Goal: Transaction & Acquisition: Purchase product/service

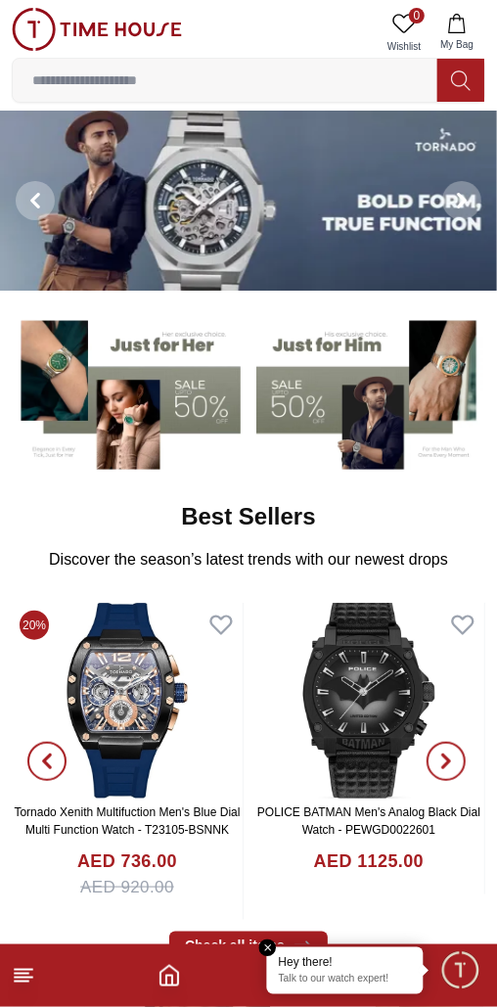
click at [466, 992] on span "Minimize live chat window" at bounding box center [460, 970] width 57 height 57
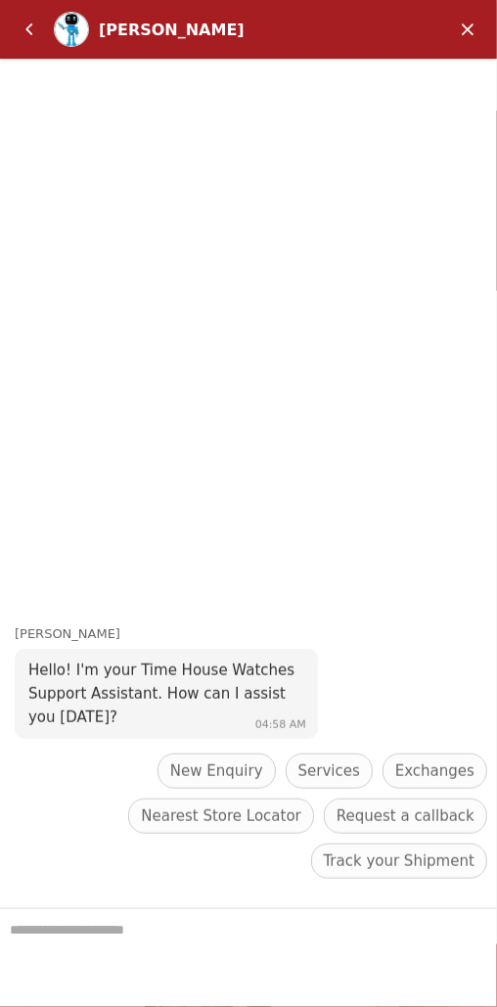
click at [39, 28] on em "Back" at bounding box center [29, 29] width 39 height 39
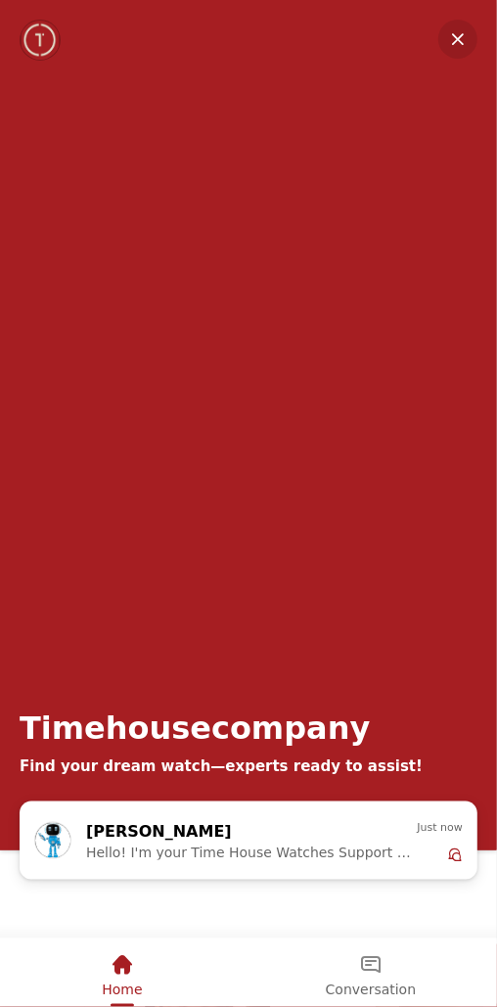
click at [456, 40] on em "Minimize" at bounding box center [458, 39] width 39 height 39
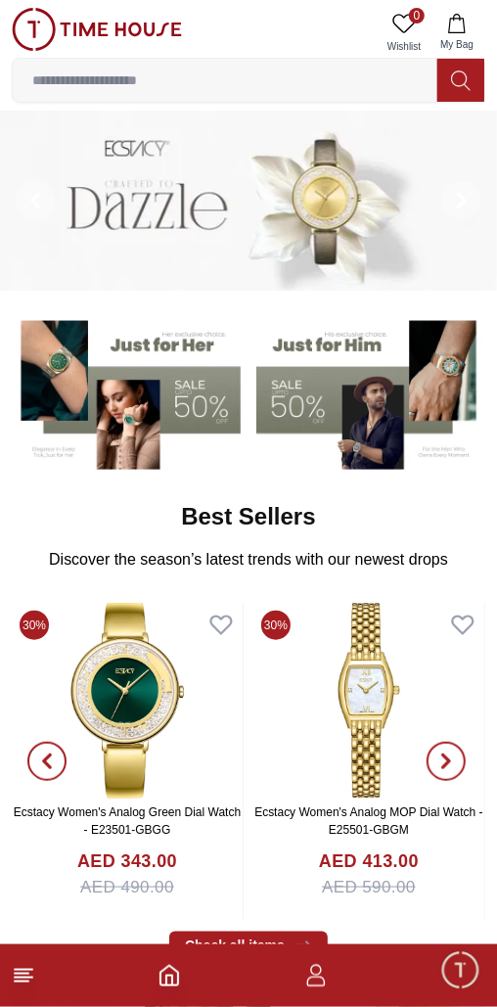
click at [28, 986] on icon at bounding box center [23, 975] width 23 height 23
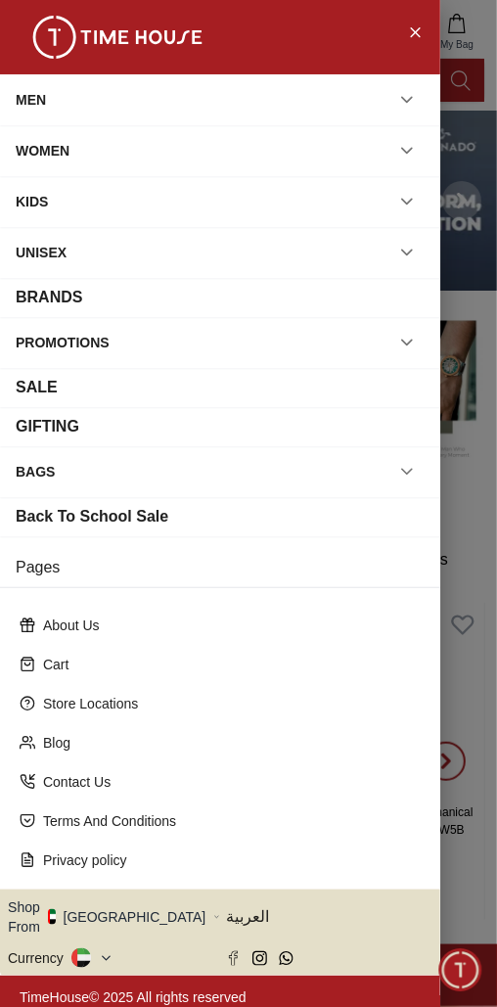
click at [403, 100] on icon "button" at bounding box center [407, 100] width 20 height 20
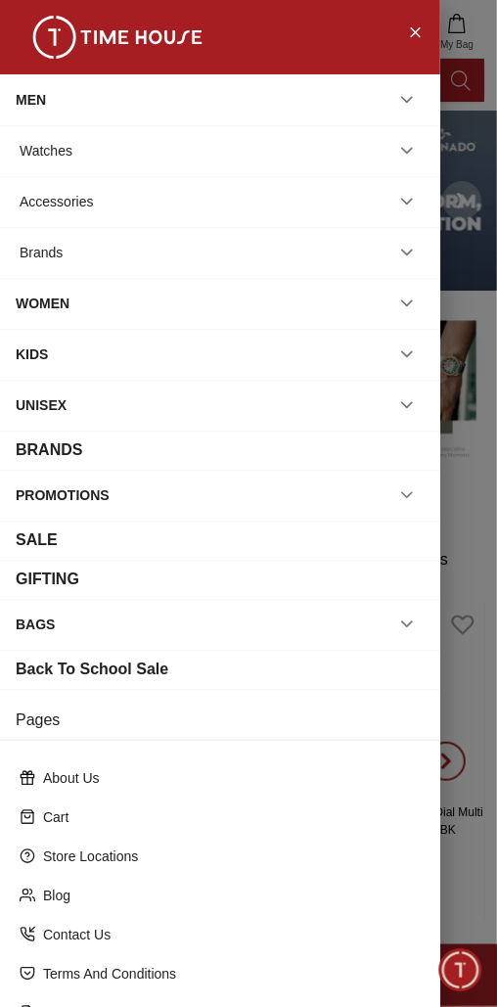
click at [412, 252] on icon "button" at bounding box center [407, 253] width 20 height 20
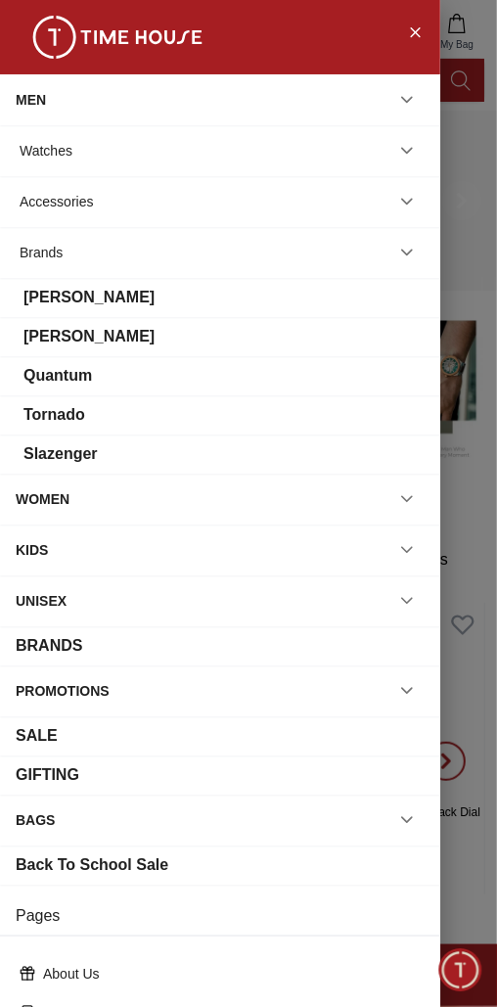
click at [75, 333] on div "[PERSON_NAME]" at bounding box center [88, 336] width 131 height 23
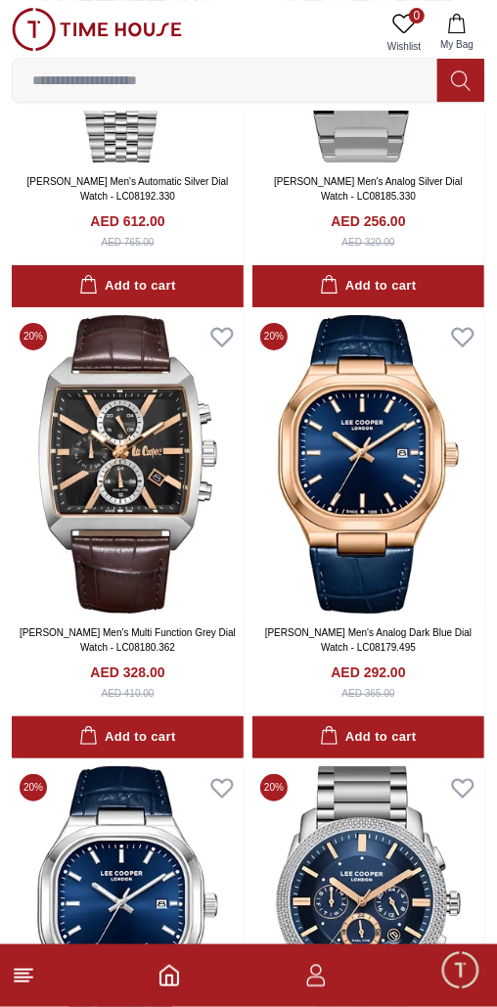
scroll to position [4022, 0]
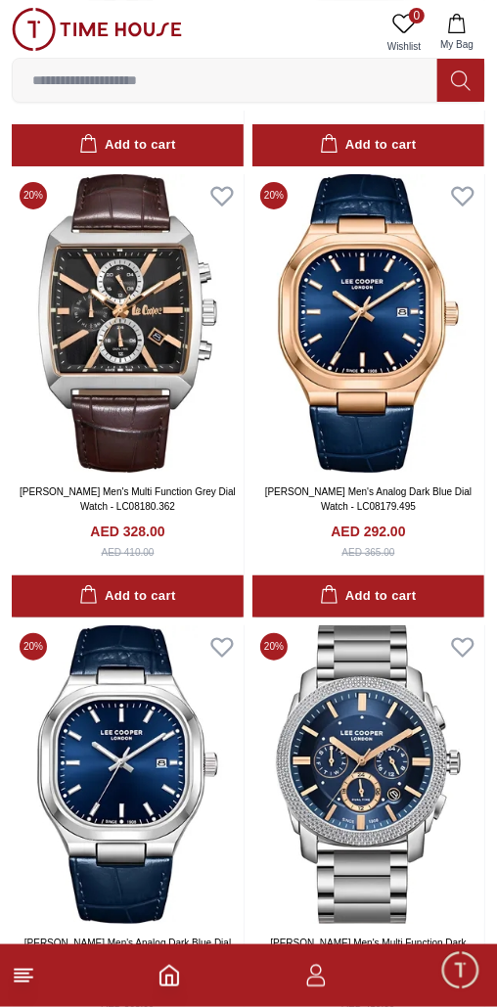
scroll to position [4295, 0]
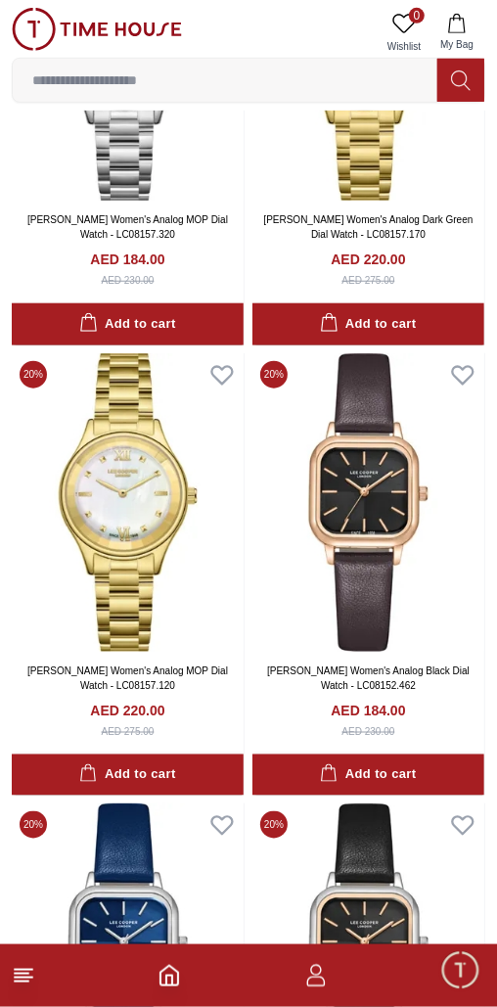
scroll to position [13048, 0]
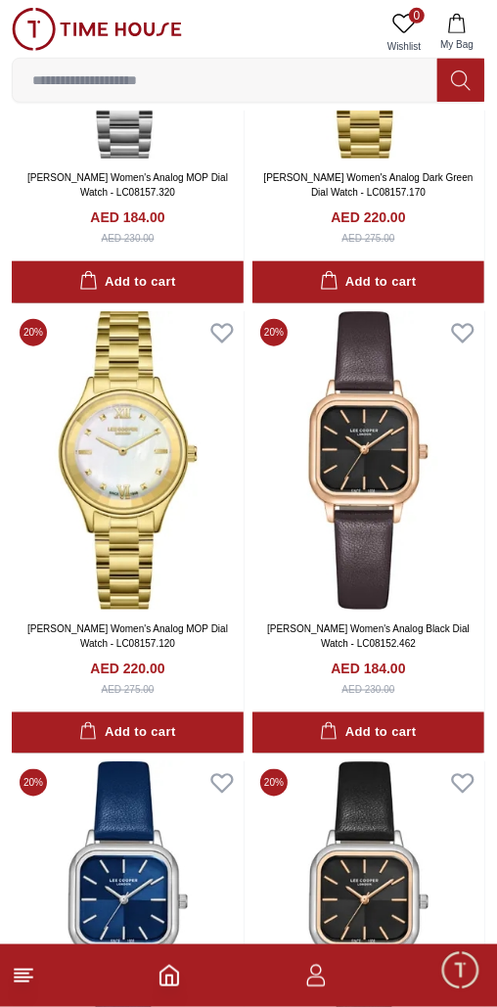
scroll to position [13048, 0]
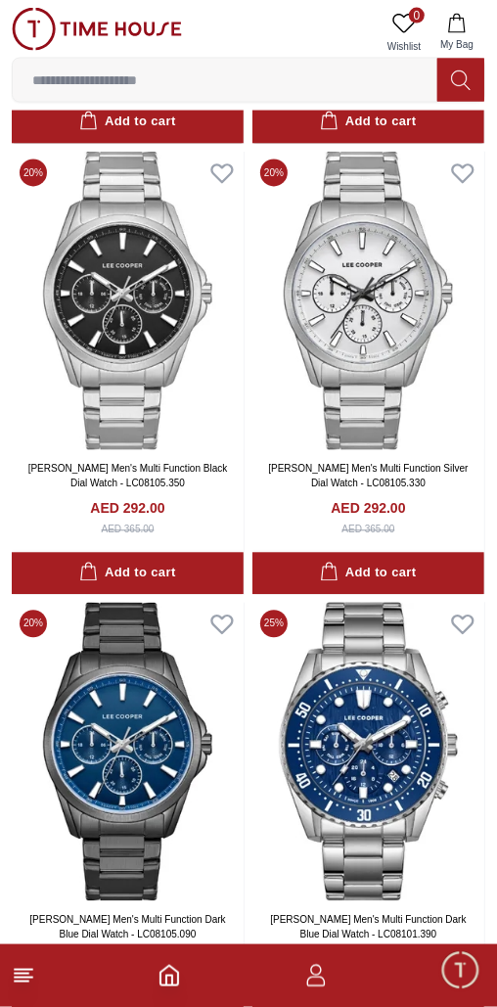
scroll to position [19961, 0]
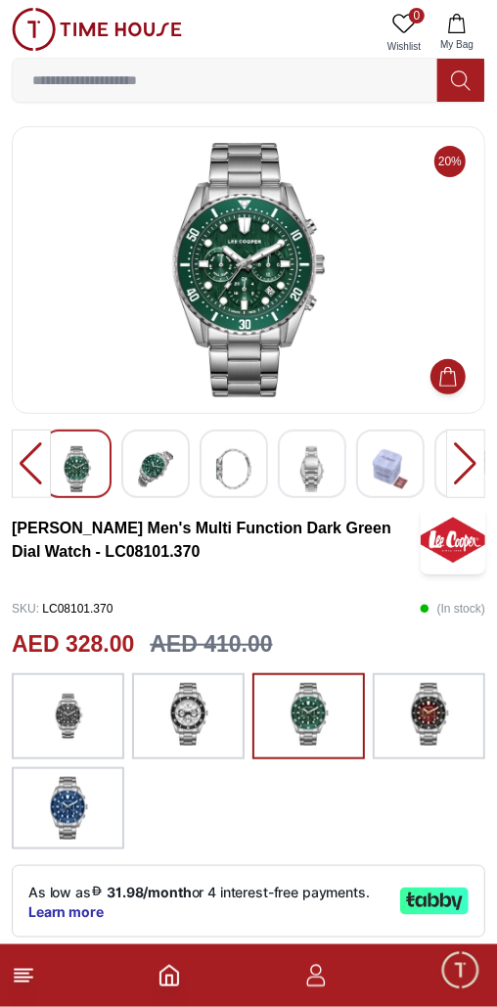
click at [479, 460] on div at bounding box center [465, 464] width 39 height 69
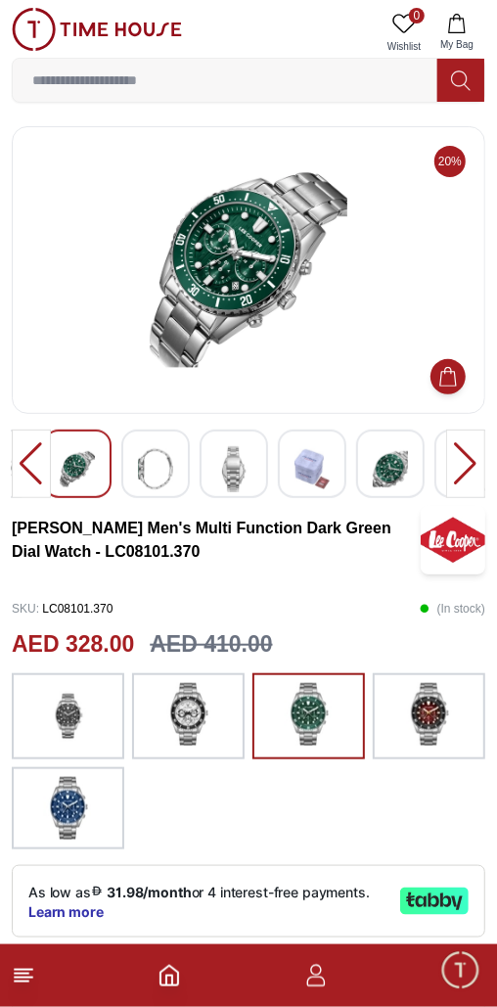
click at [462, 461] on div at bounding box center [465, 464] width 39 height 69
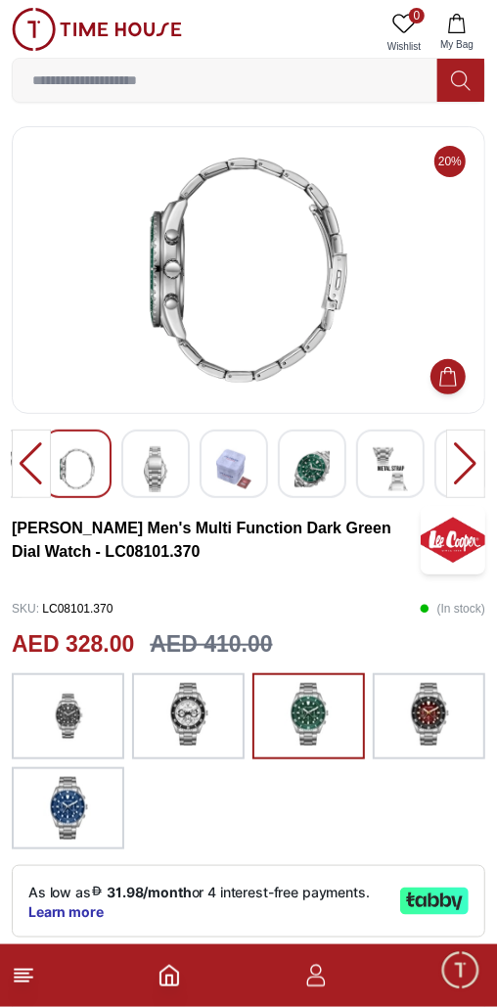
click at [480, 455] on div at bounding box center [465, 464] width 39 height 69
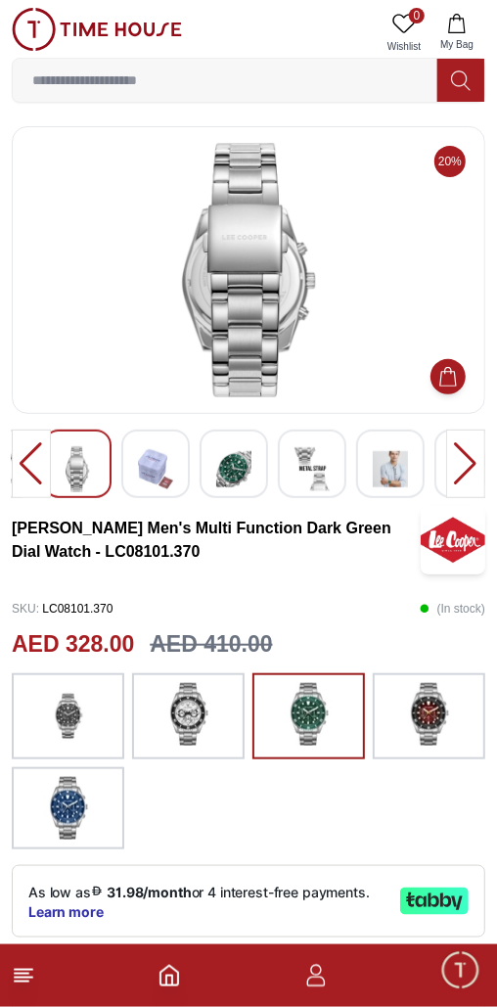
click at [488, 460] on div "20% [PERSON_NAME] Men's Multi Function Dark Green Dial Watch - LC08101.370 SKU …" at bounding box center [248, 852] width 497 height 1453
click at [475, 454] on div at bounding box center [465, 464] width 39 height 69
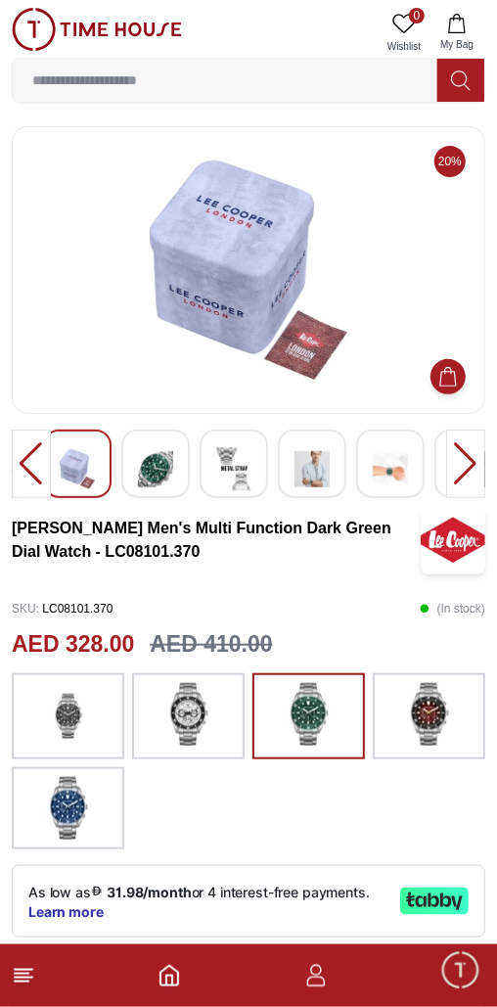
click at [476, 457] on div at bounding box center [465, 464] width 39 height 69
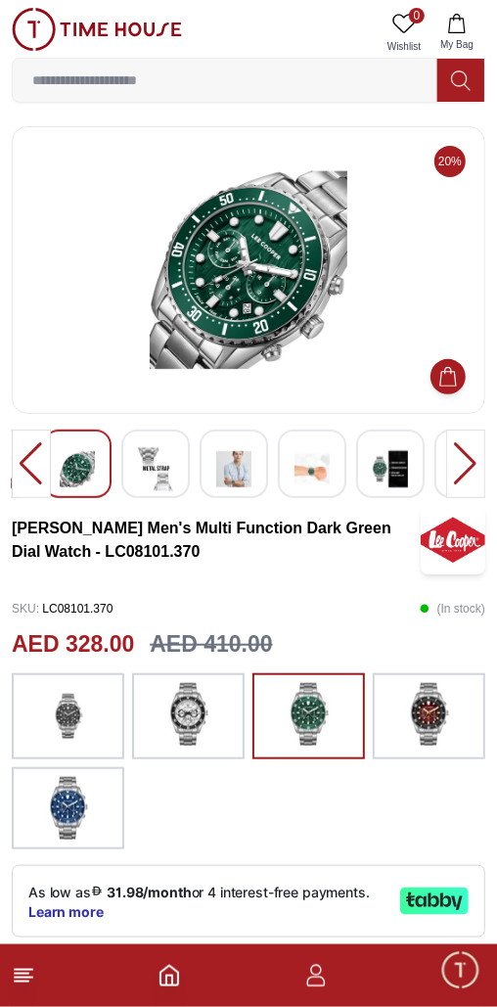
click at [486, 462] on div "20% [PERSON_NAME] Men's Multi Function Dark Green Dial Watch - LC08101.370 SKU …" at bounding box center [248, 852] width 497 height 1453
click at [462, 449] on div at bounding box center [465, 464] width 39 height 69
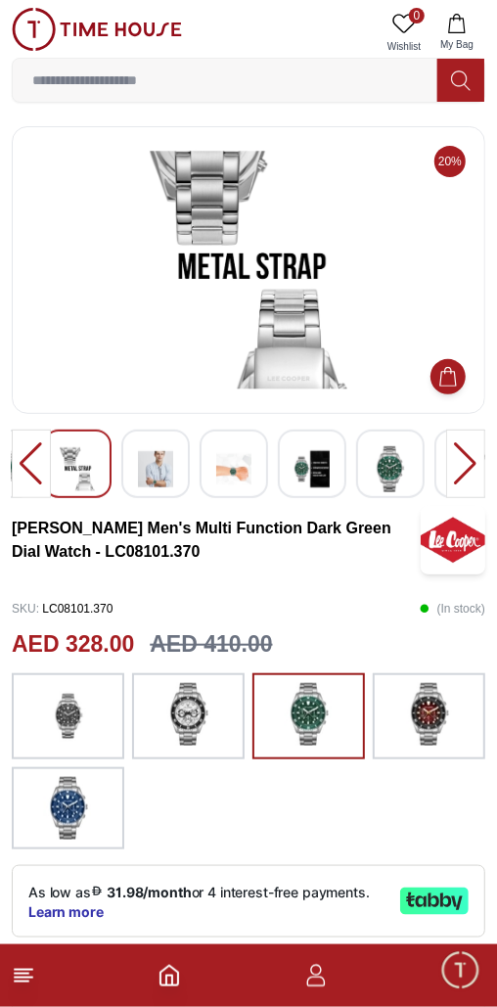
click at [466, 458] on div at bounding box center [465, 464] width 39 height 69
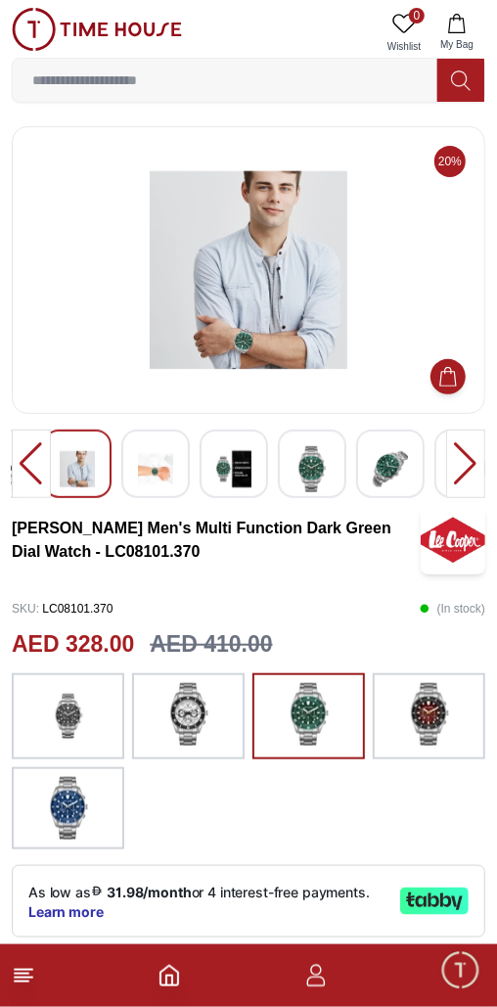
click at [478, 459] on div at bounding box center [465, 464] width 39 height 69
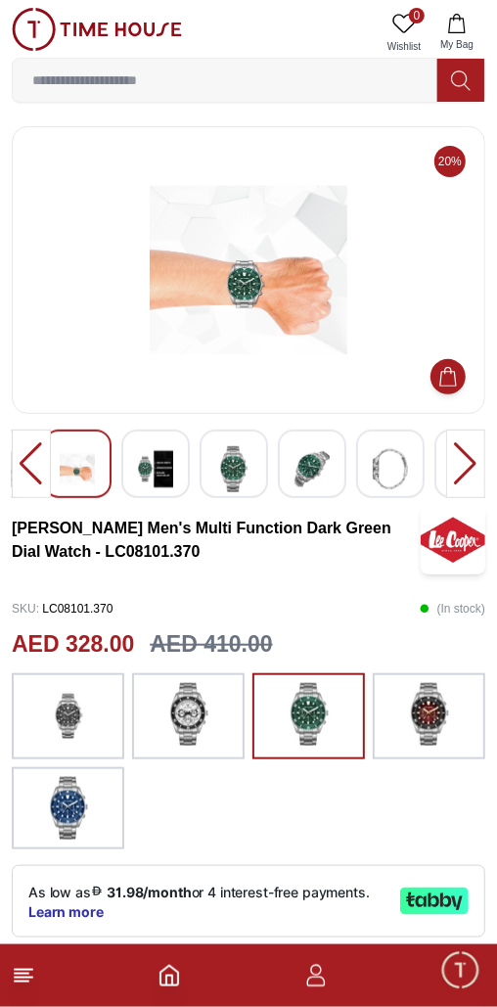
click at [484, 464] on div at bounding box center [465, 464] width 39 height 69
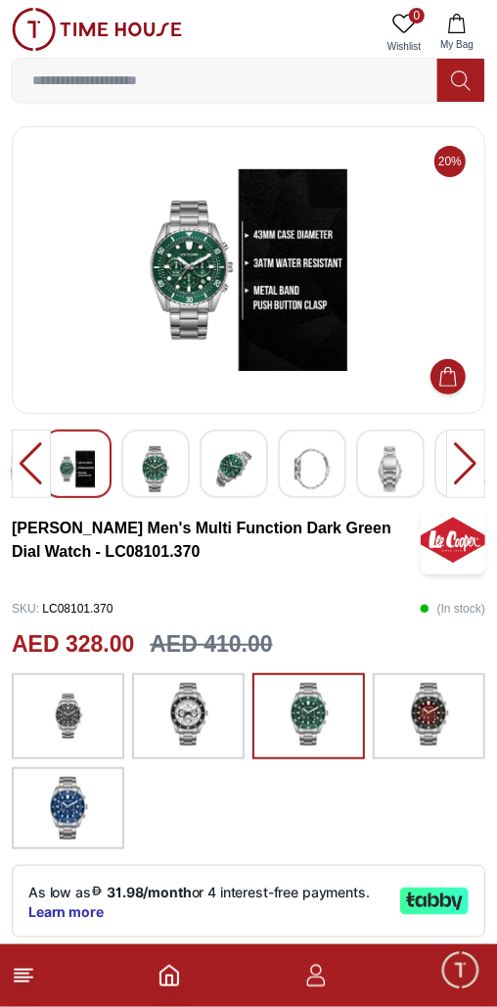
click at [473, 453] on div at bounding box center [465, 464] width 39 height 69
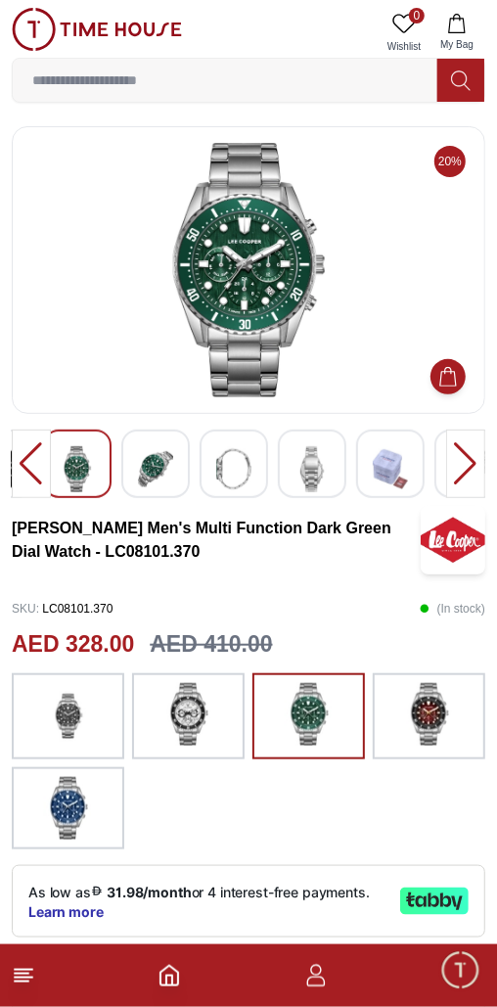
click at [468, 446] on div at bounding box center [465, 464] width 39 height 69
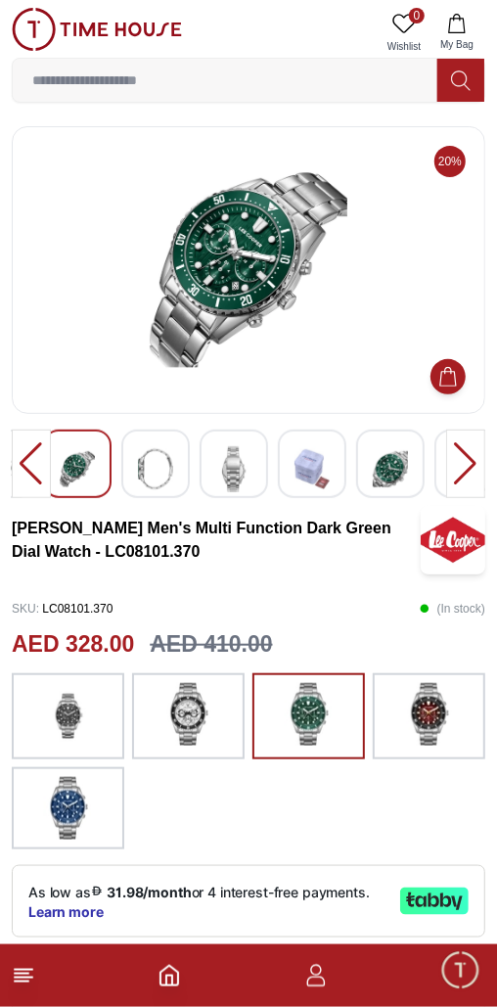
click at [477, 457] on div at bounding box center [465, 464] width 39 height 69
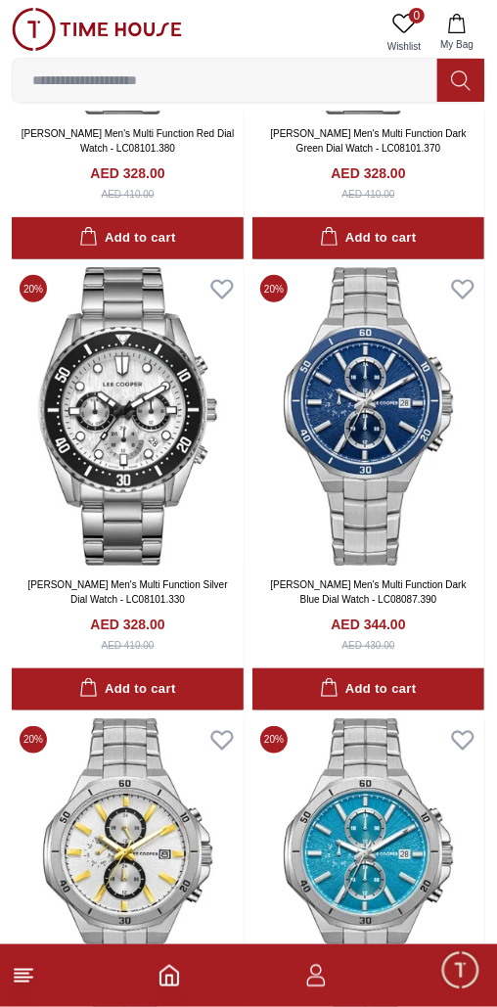
scroll to position [21167, 0]
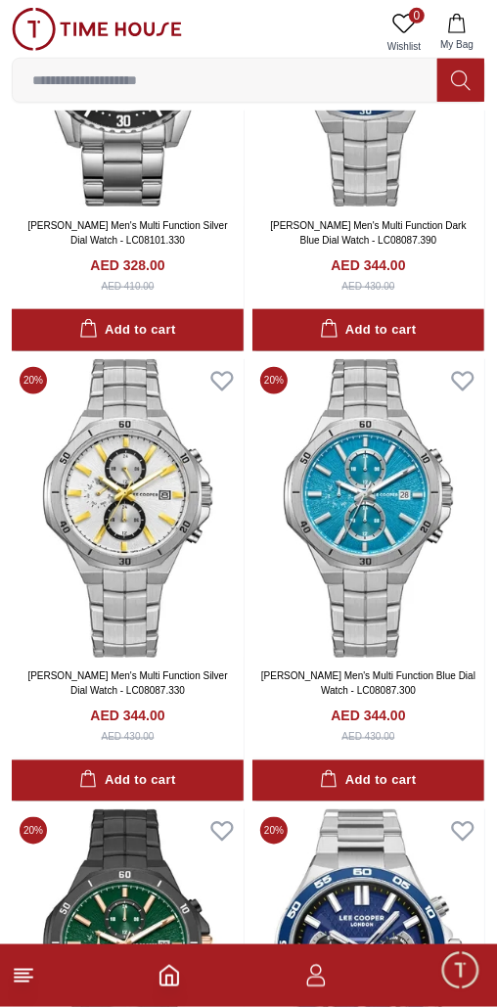
scroll to position [21589, 0]
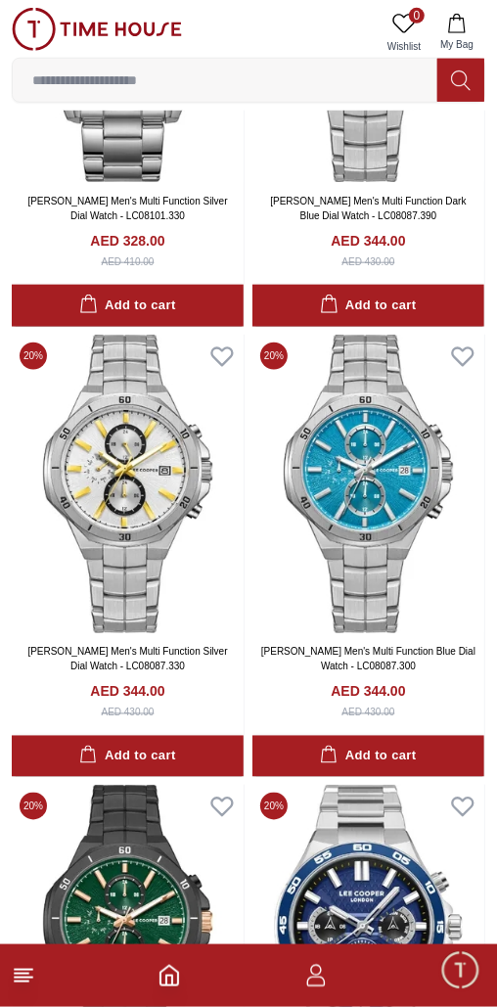
scroll to position [21799, 0]
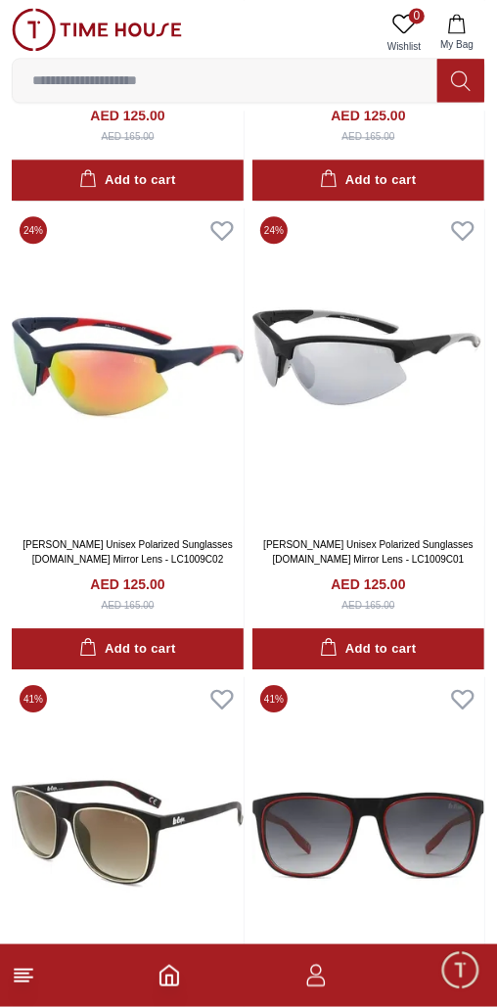
scroll to position [35346, 0]
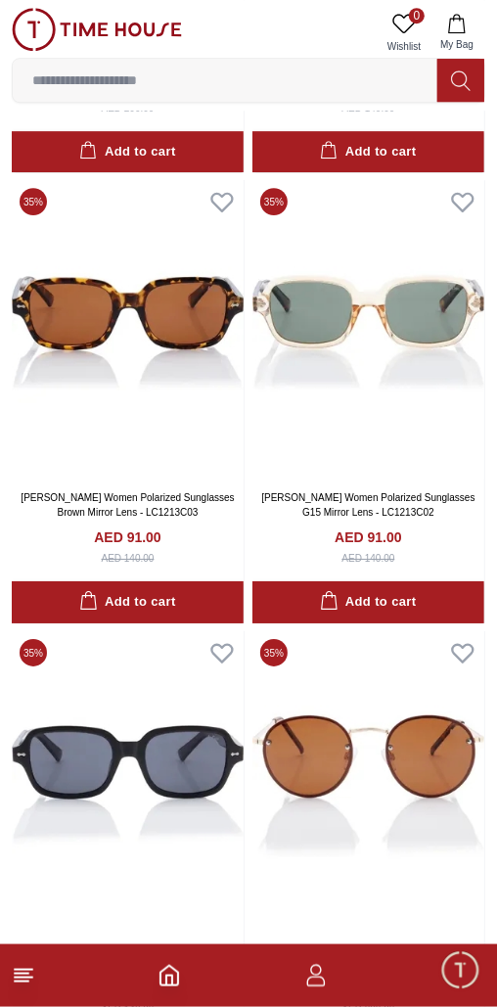
scroll to position [36320, 0]
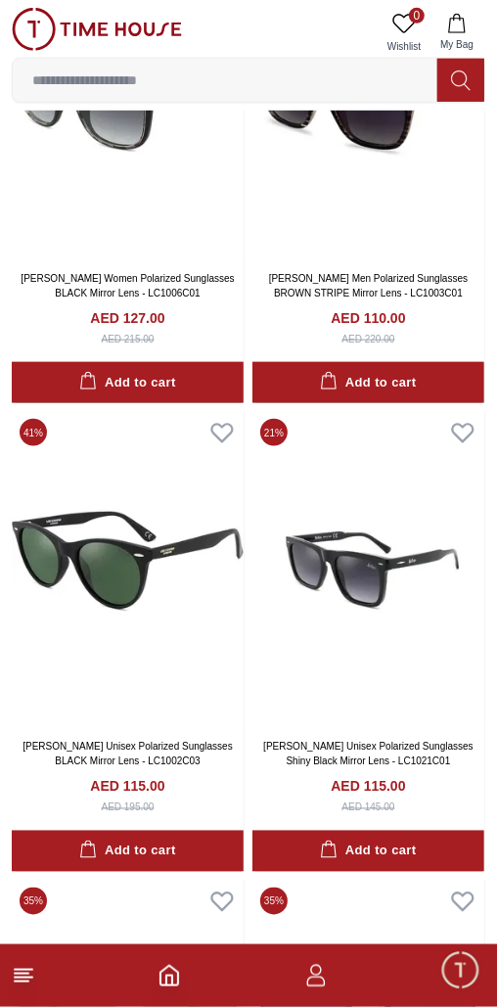
click at [22, 982] on line at bounding box center [22, 982] width 14 height 0
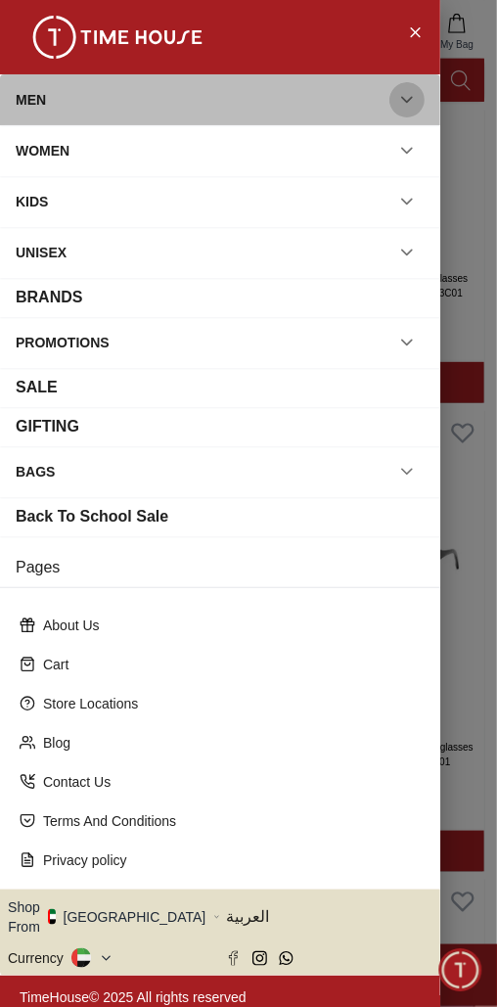
click at [407, 98] on icon "button" at bounding box center [407, 100] width 20 height 20
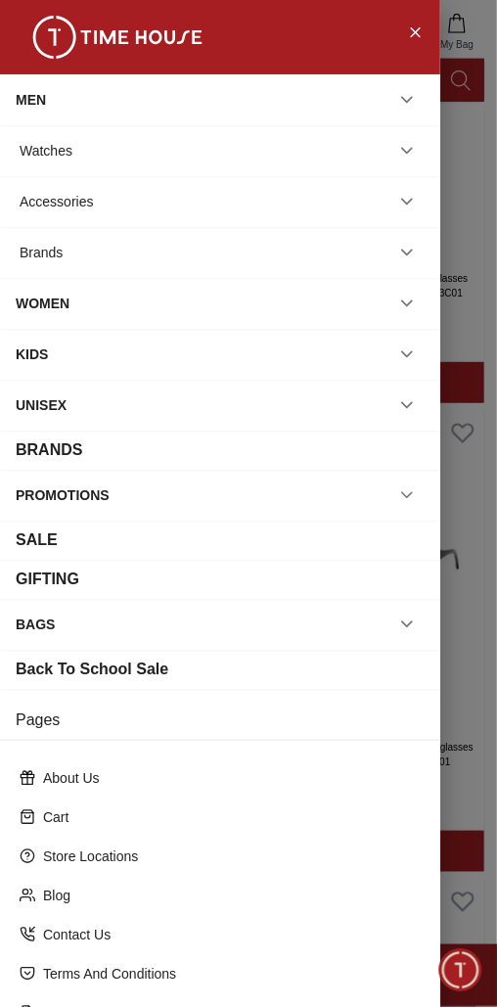
click at [411, 141] on icon "button" at bounding box center [407, 151] width 20 height 20
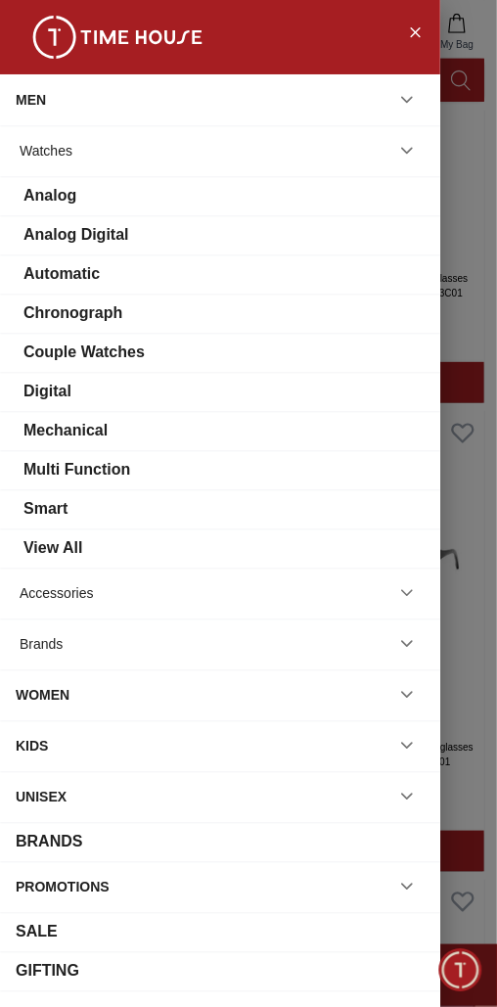
click at [55, 536] on div "View All" at bounding box center [52, 547] width 59 height 23
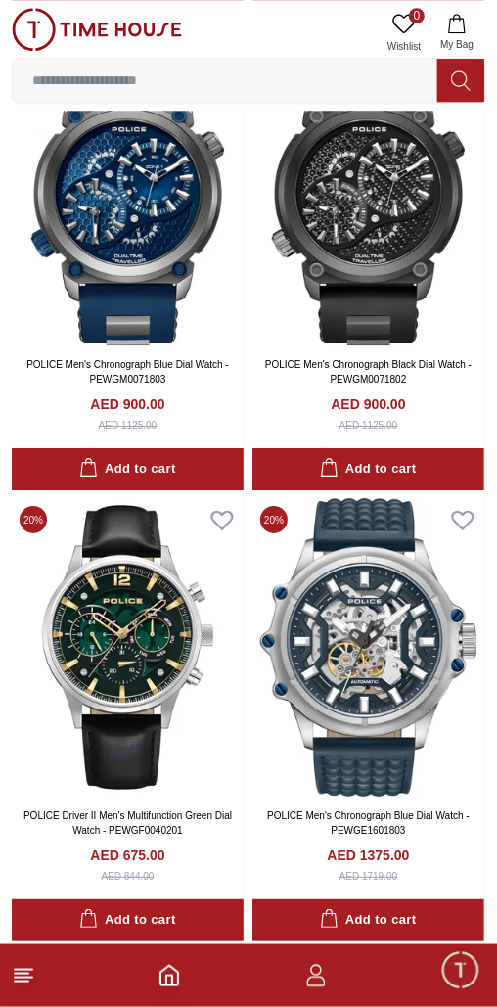
scroll to position [3839, 0]
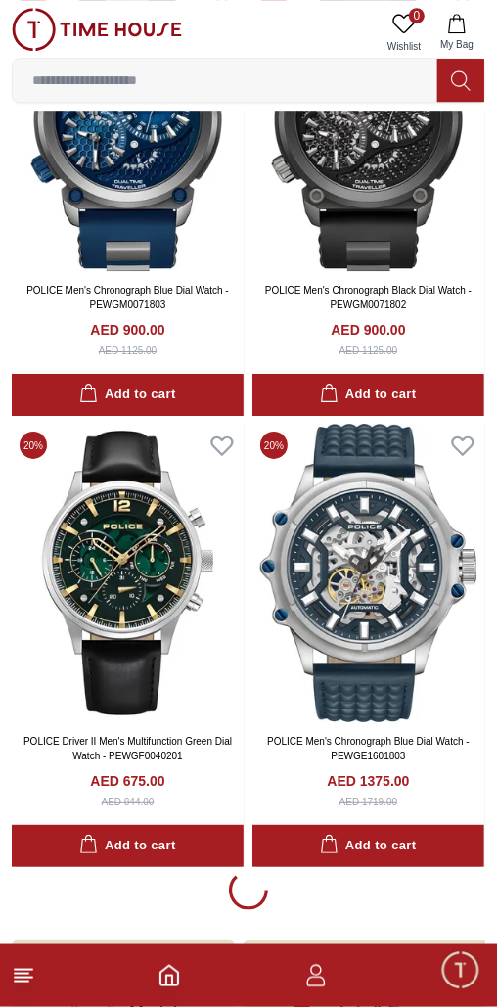
scroll to position [3839, 0]
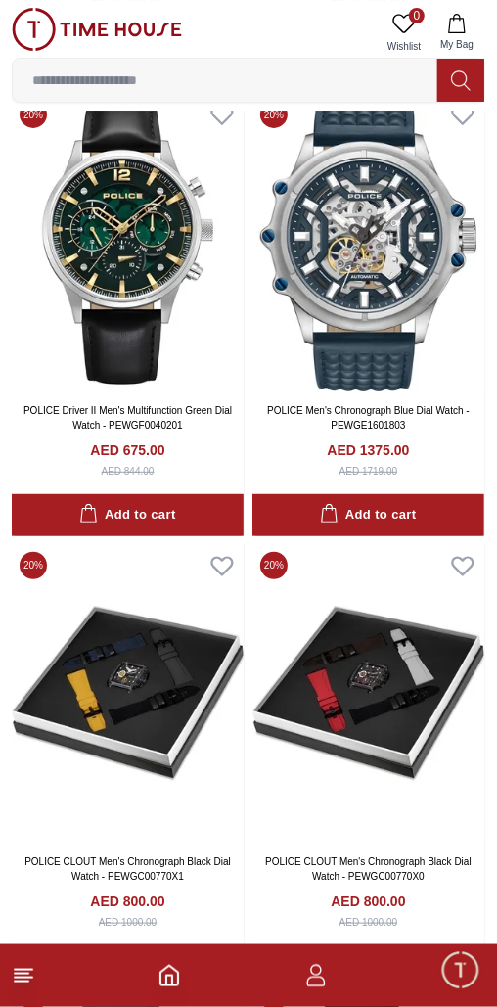
scroll to position [4168, 0]
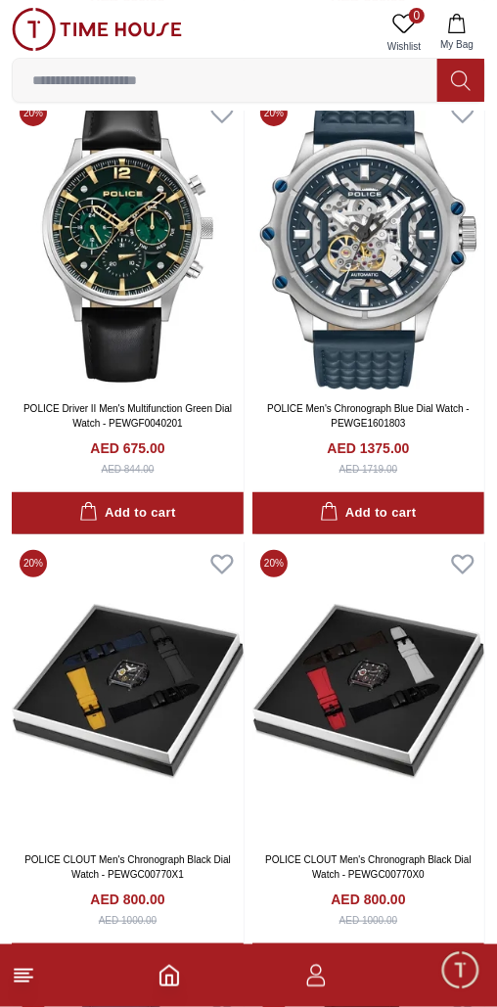
click at [125, 588] on img at bounding box center [128, 691] width 232 height 299
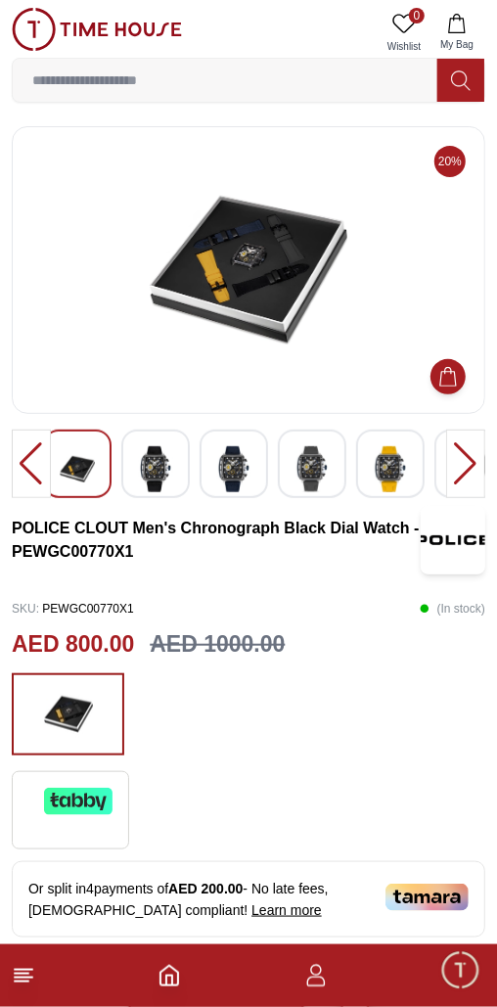
click at [484, 460] on div at bounding box center [465, 464] width 39 height 69
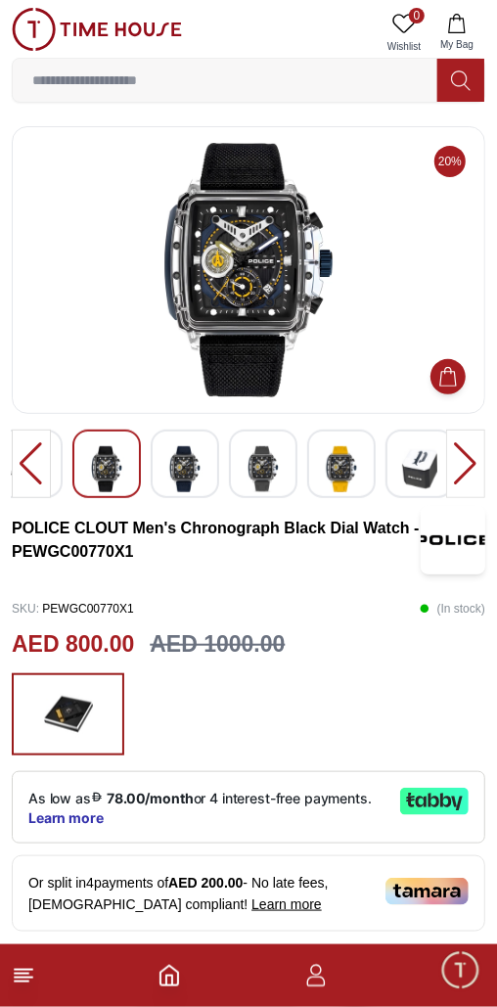
click at [470, 453] on div at bounding box center [465, 464] width 39 height 69
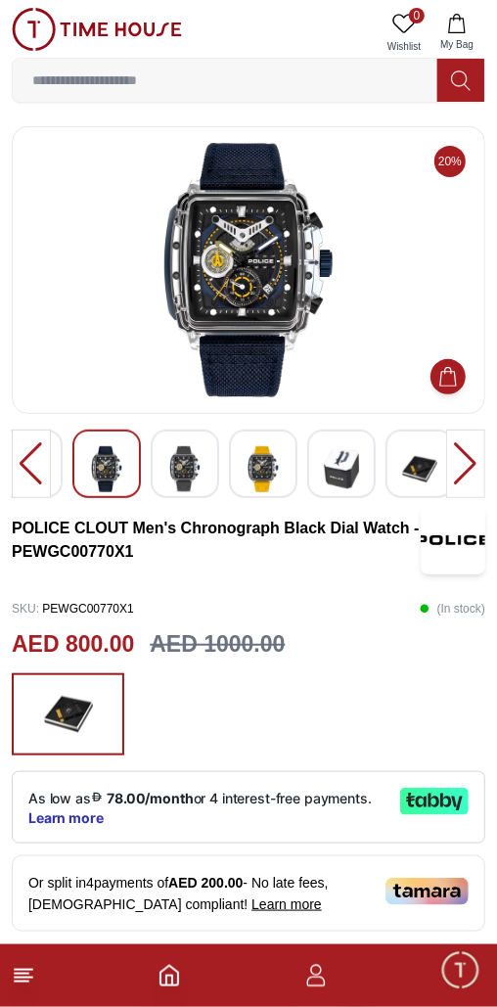
click at [474, 460] on div at bounding box center [465, 464] width 39 height 69
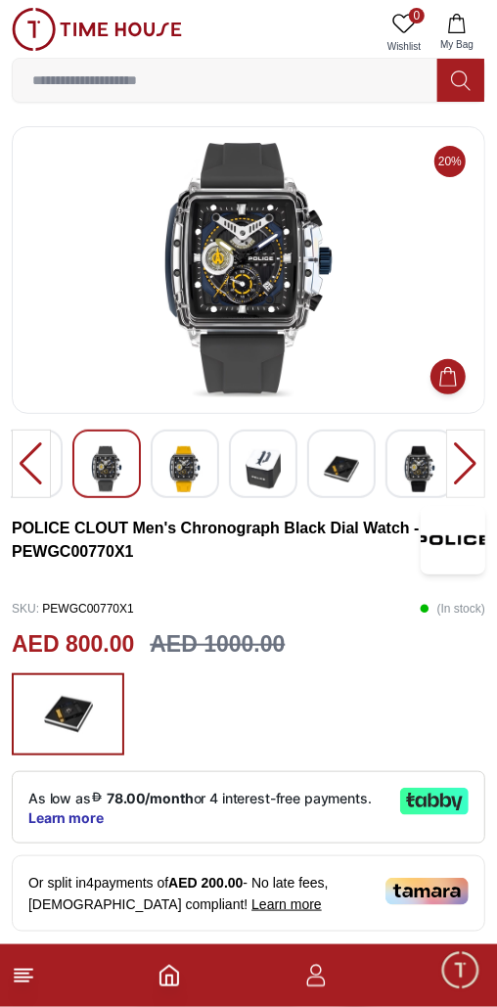
click at [485, 459] on div at bounding box center [465, 464] width 39 height 69
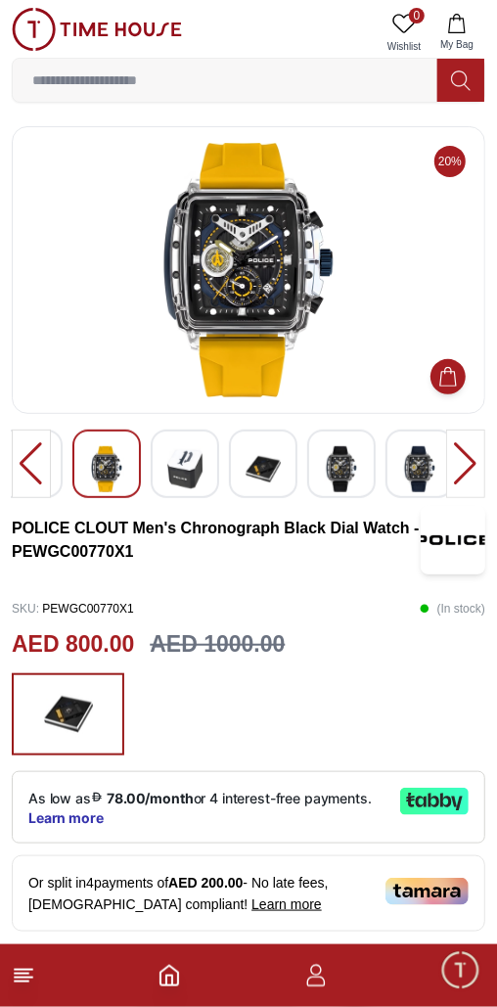
click at [471, 461] on div at bounding box center [465, 464] width 39 height 69
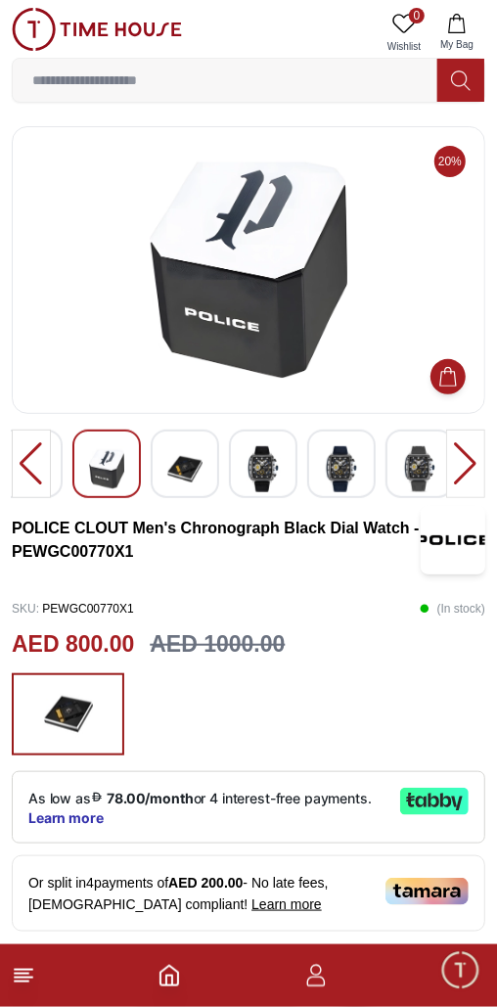
click at [481, 462] on div at bounding box center [465, 464] width 39 height 69
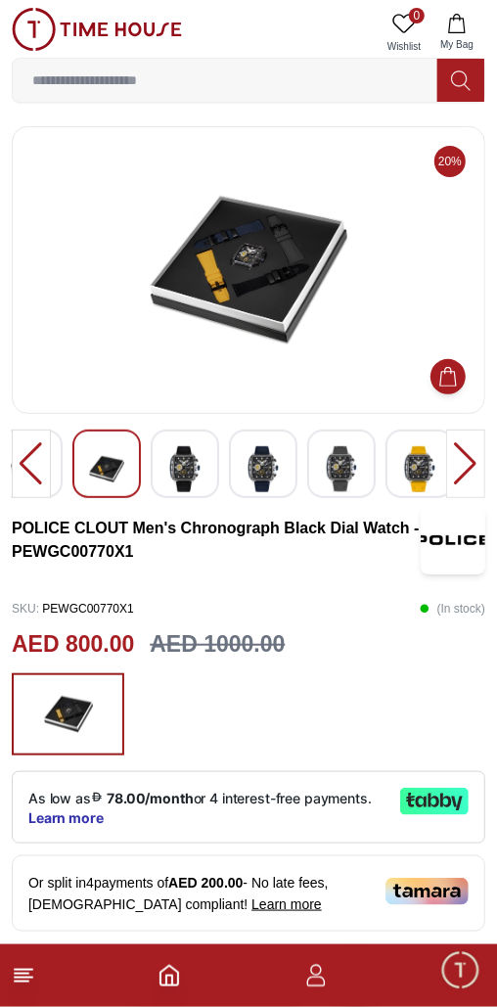
click at [485, 464] on div at bounding box center [465, 464] width 39 height 69
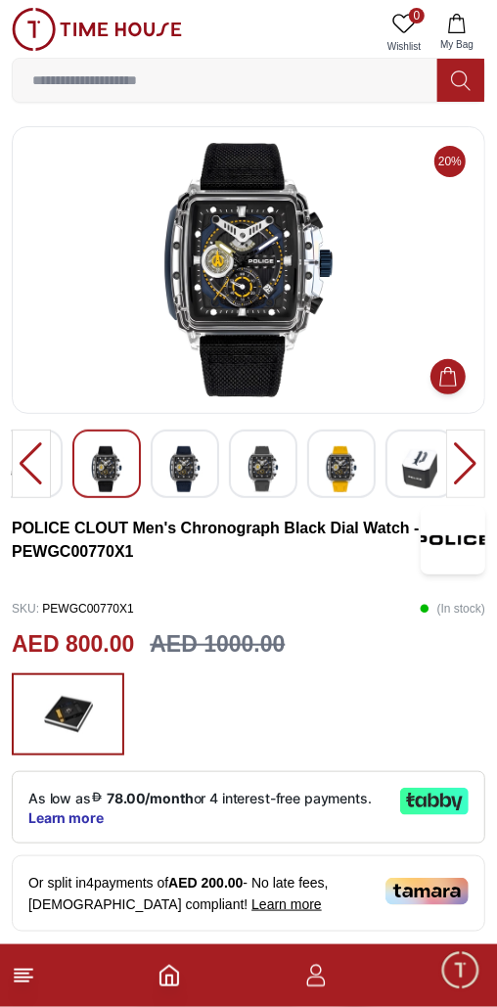
click at [483, 465] on div at bounding box center [465, 464] width 39 height 69
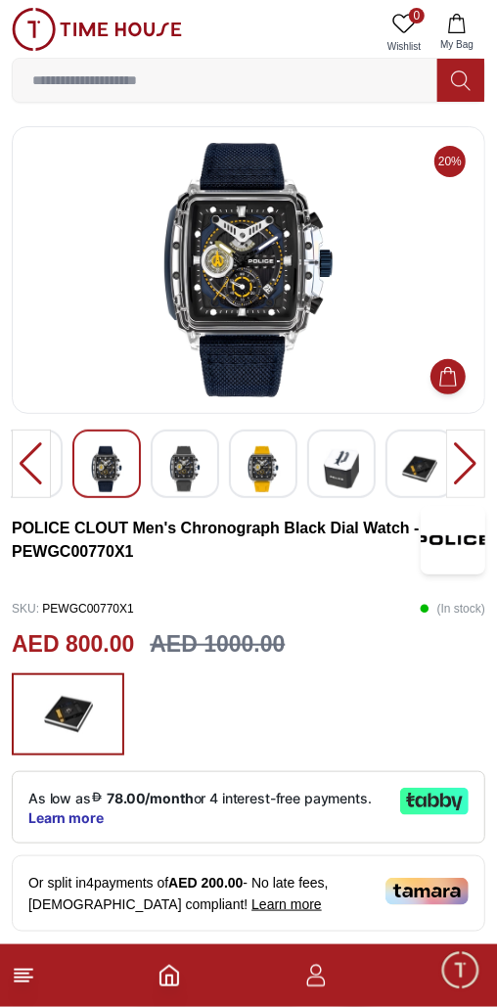
click at [483, 470] on div at bounding box center [465, 464] width 39 height 69
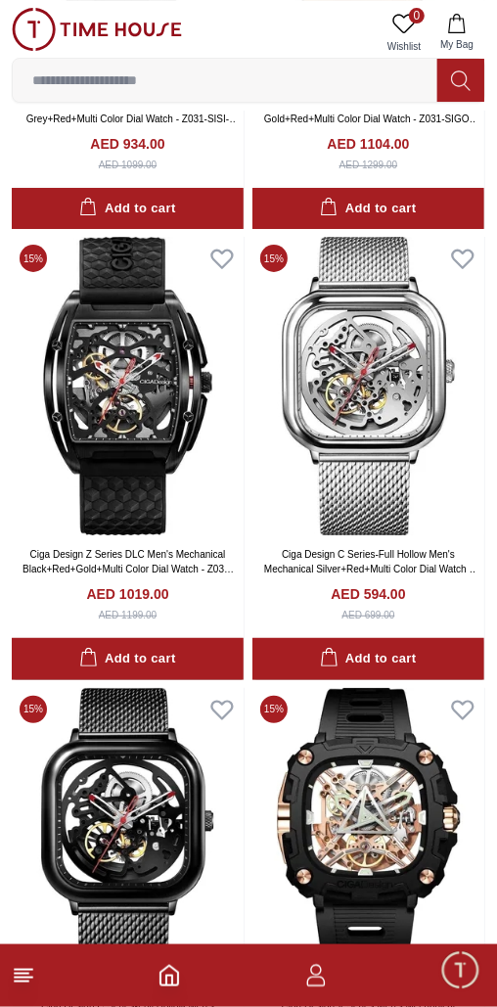
scroll to position [12536, 0]
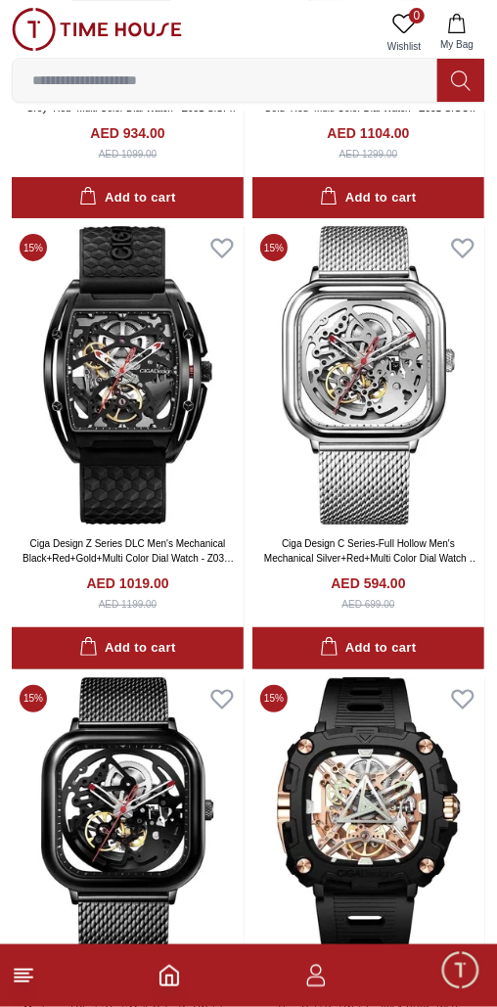
scroll to position [12536, 0]
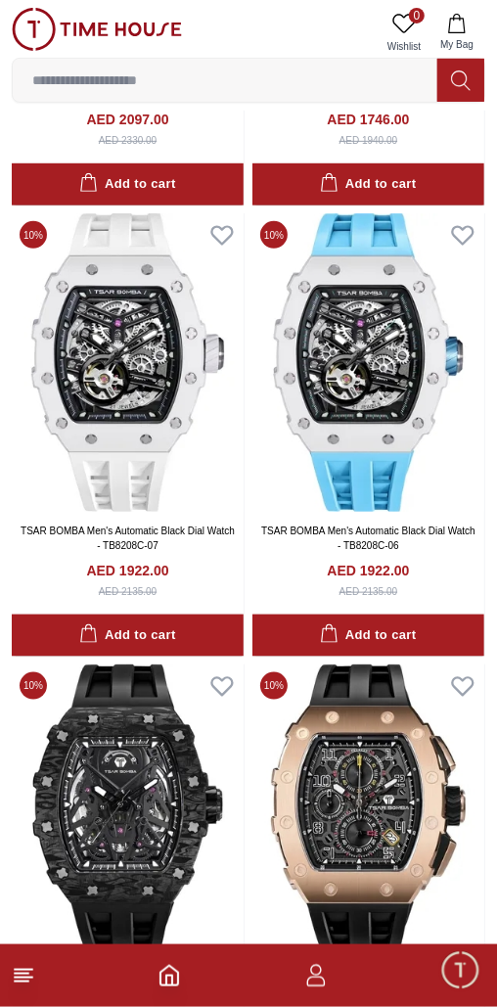
scroll to position [25627, 0]
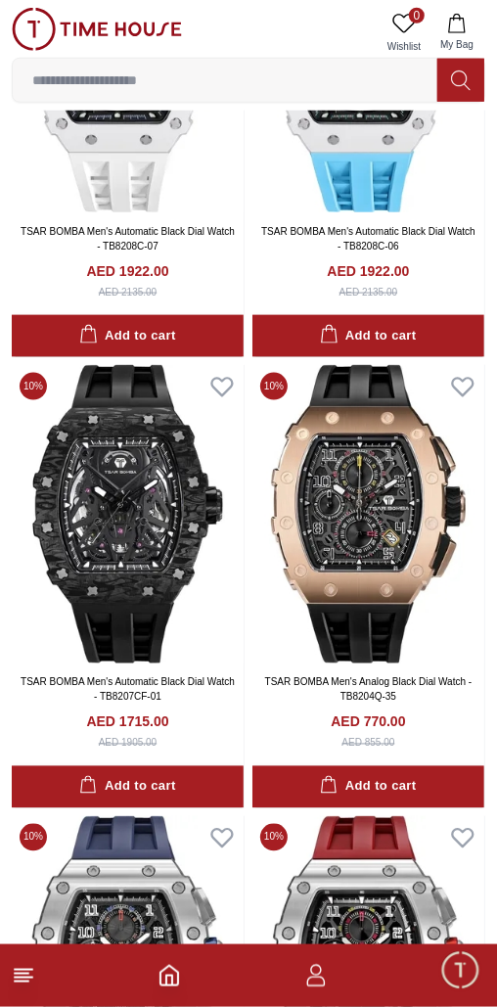
scroll to position [25879, 0]
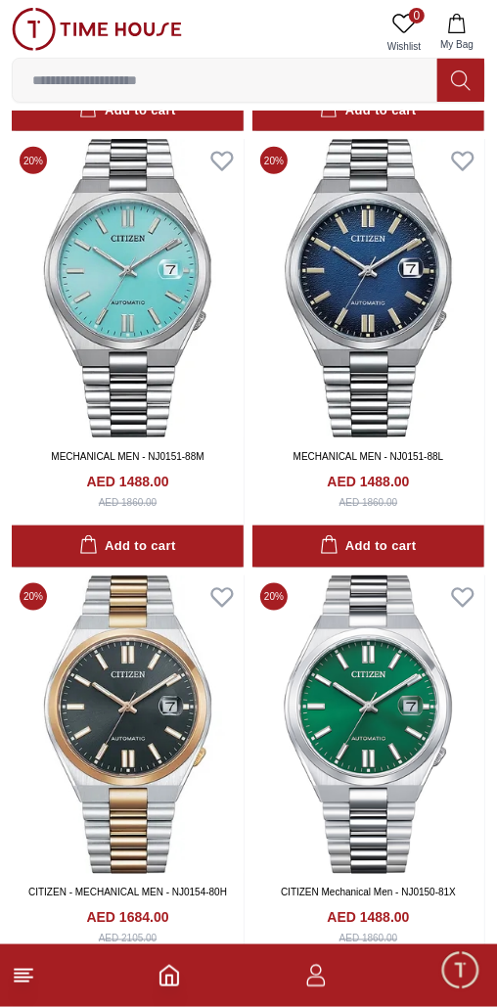
scroll to position [34157, 0]
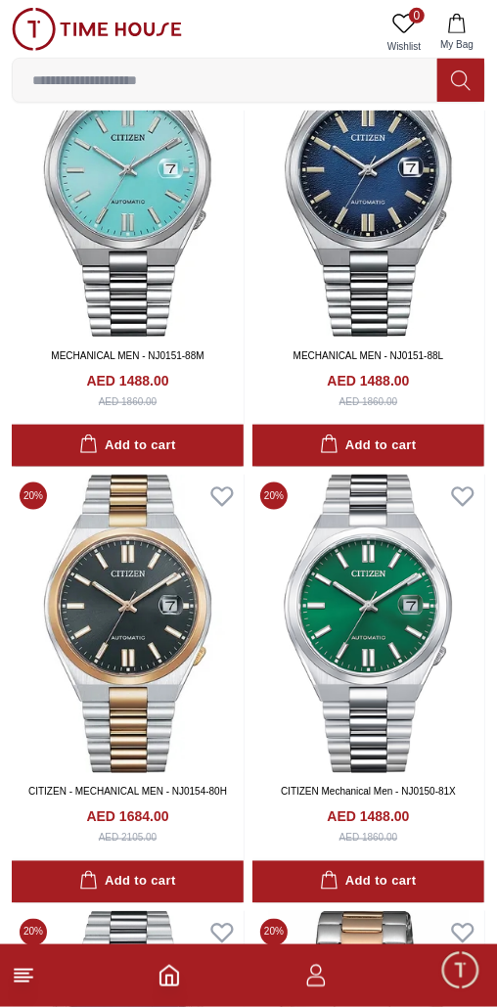
scroll to position [34153, 0]
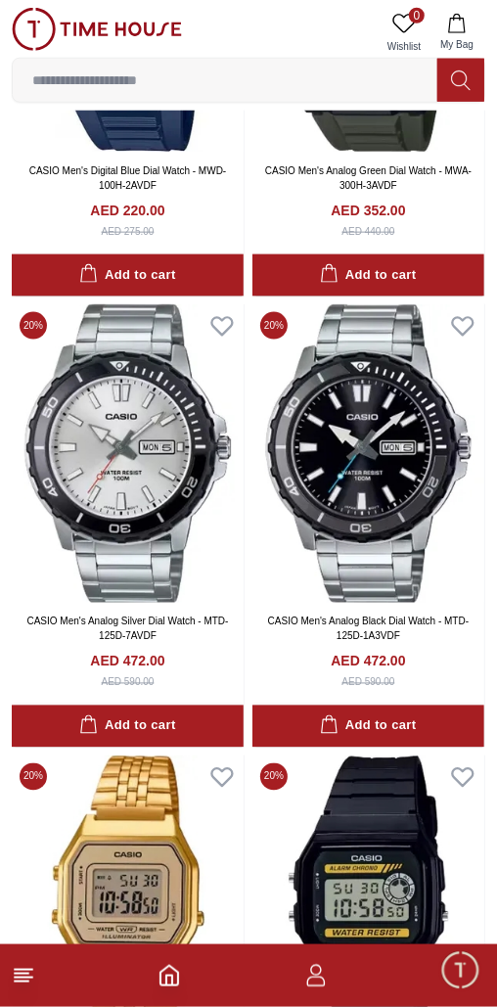
scroll to position [42848, 0]
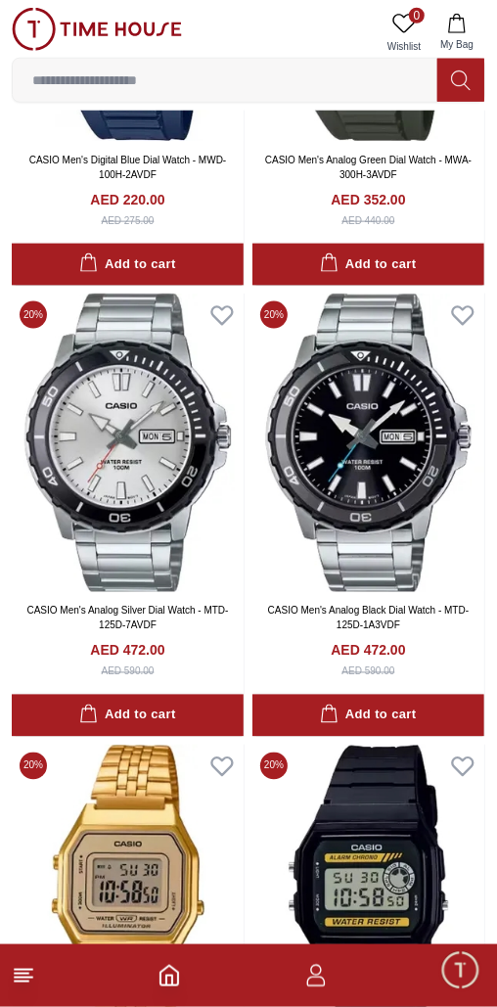
scroll to position [42844, 0]
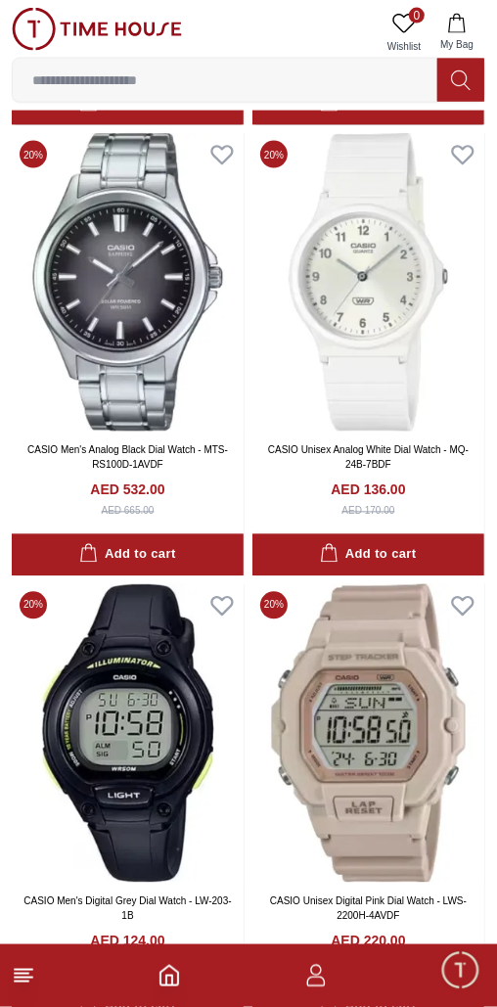
scroll to position [51573, 0]
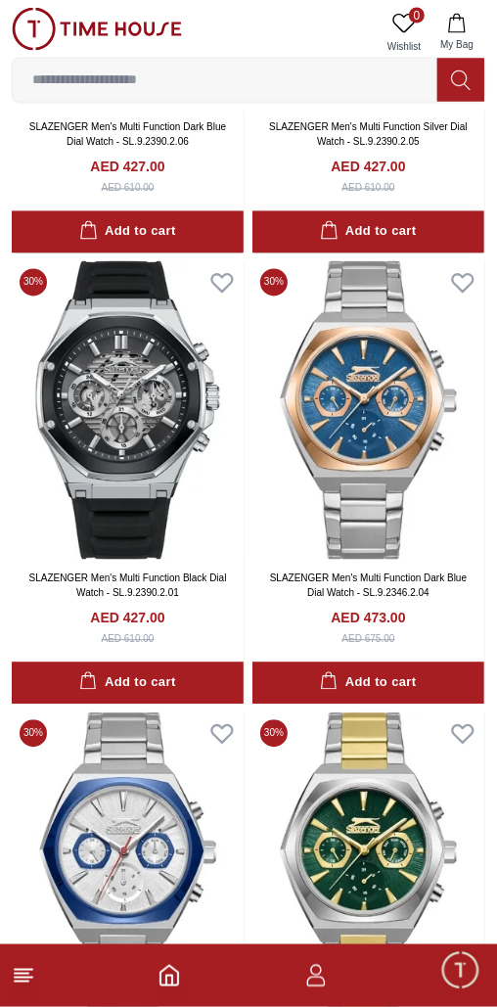
scroll to position [55959, 0]
